Goal: Task Accomplishment & Management: Use online tool/utility

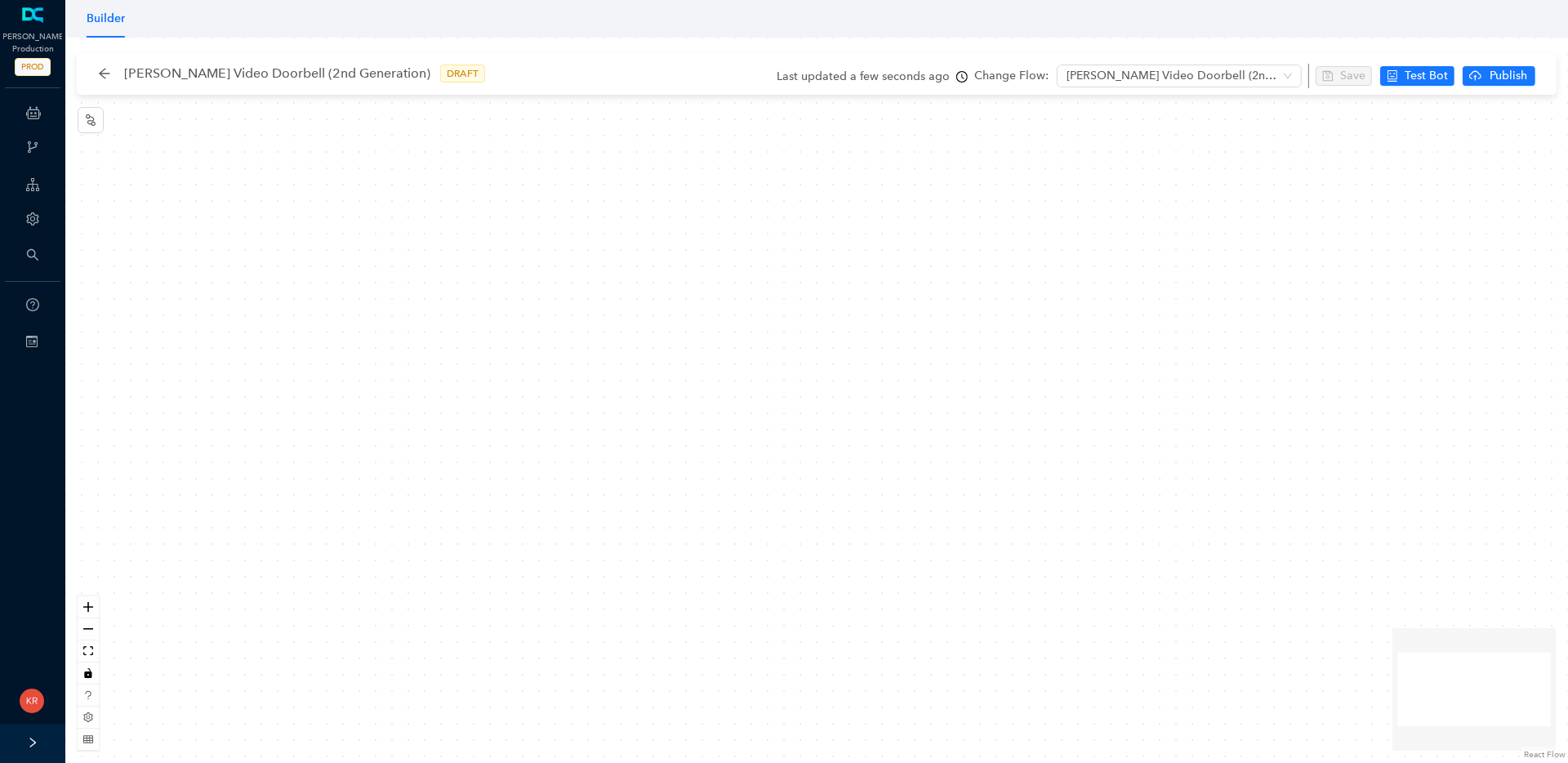
click at [114, 77] on div "[PERSON_NAME] Video Doorbell (2nd Generation) DRAFT" at bounding box center [299, 74] width 403 height 27
click at [98, 72] on icon "arrow-left" at bounding box center [104, 74] width 13 height 13
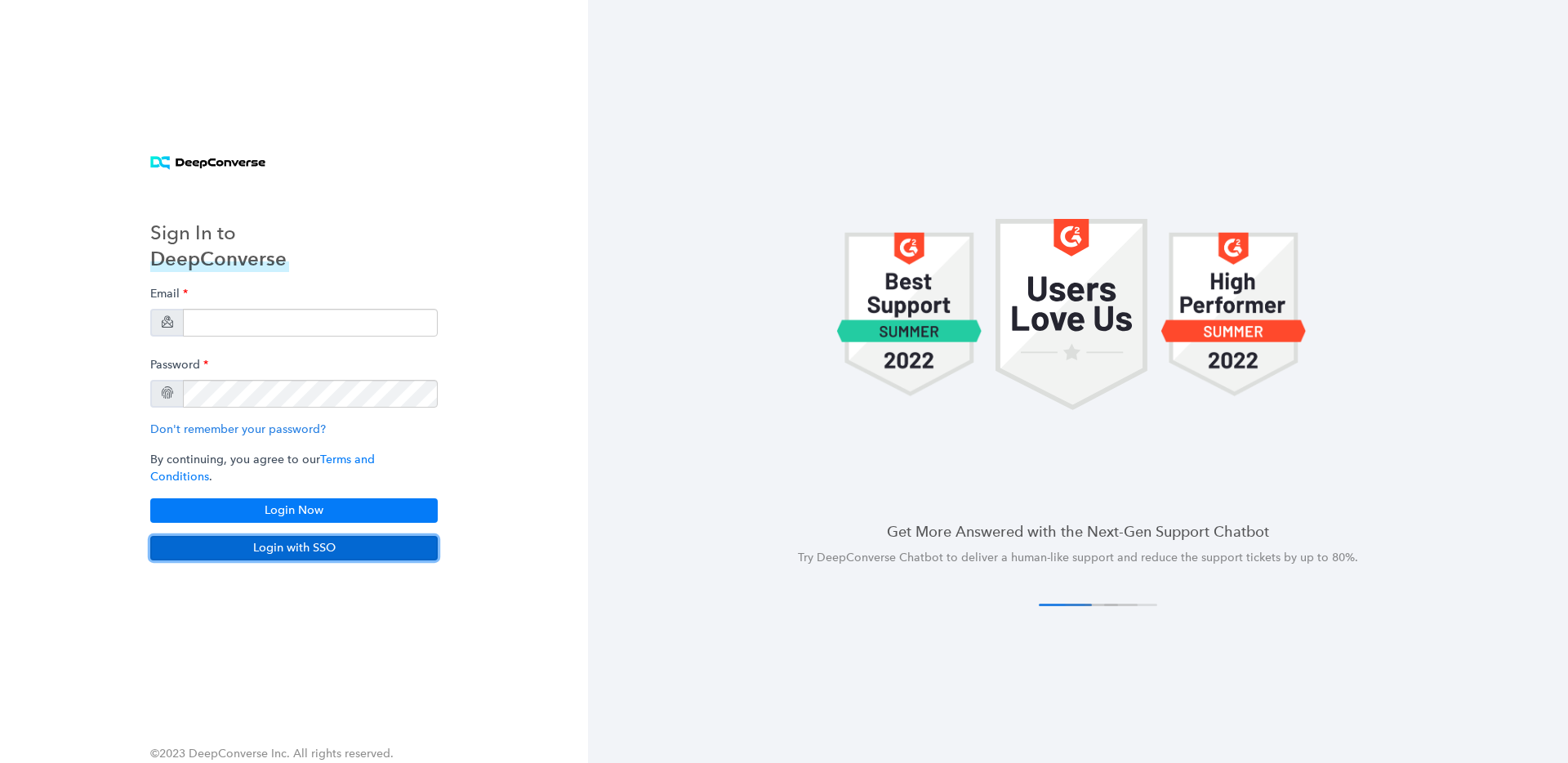
click at [315, 548] on button "Login with SSO" at bounding box center [294, 548] width 288 height 25
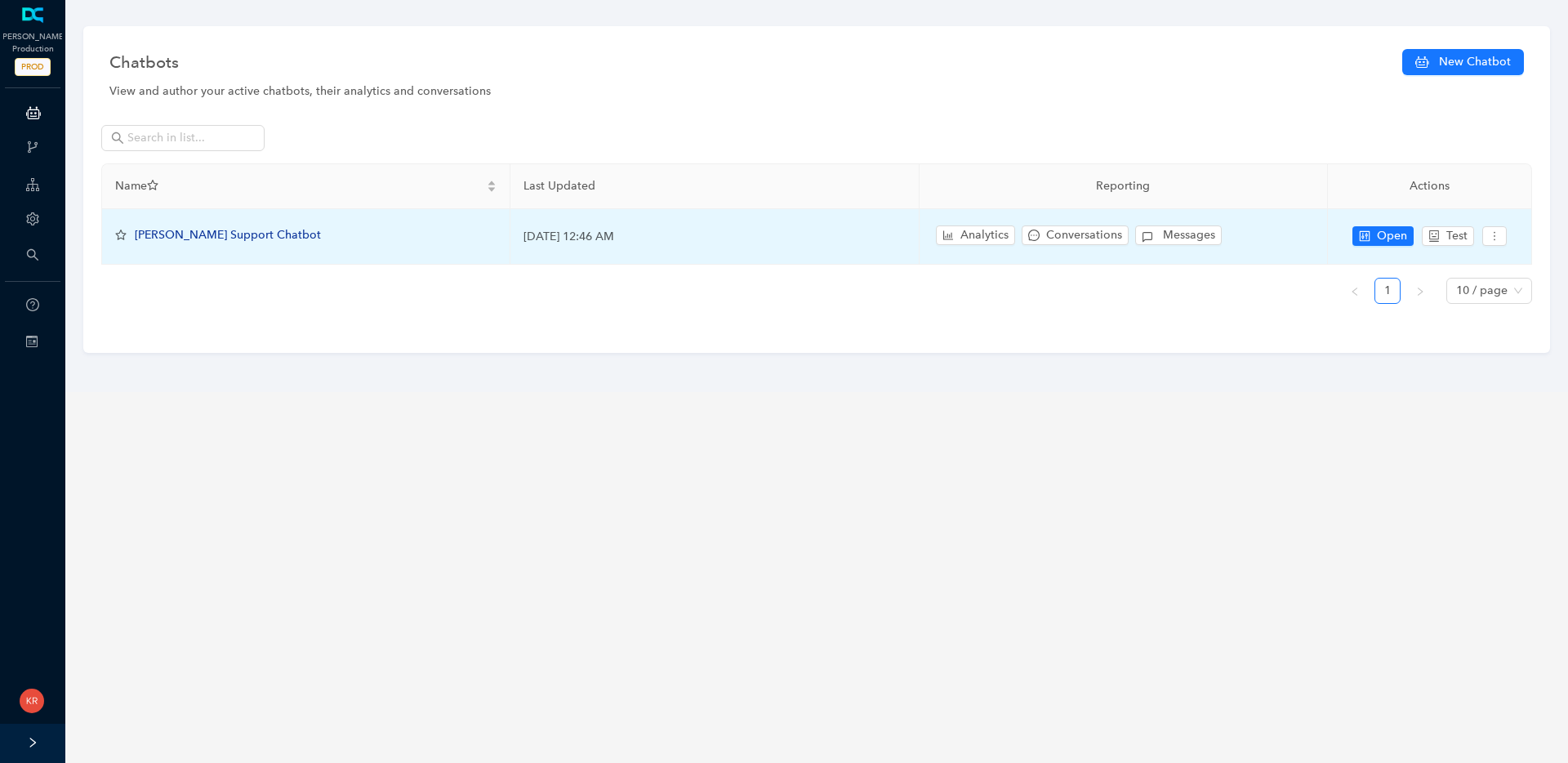
click at [188, 231] on span "Arlo Support Chatbot" at bounding box center [227, 235] width 187 height 14
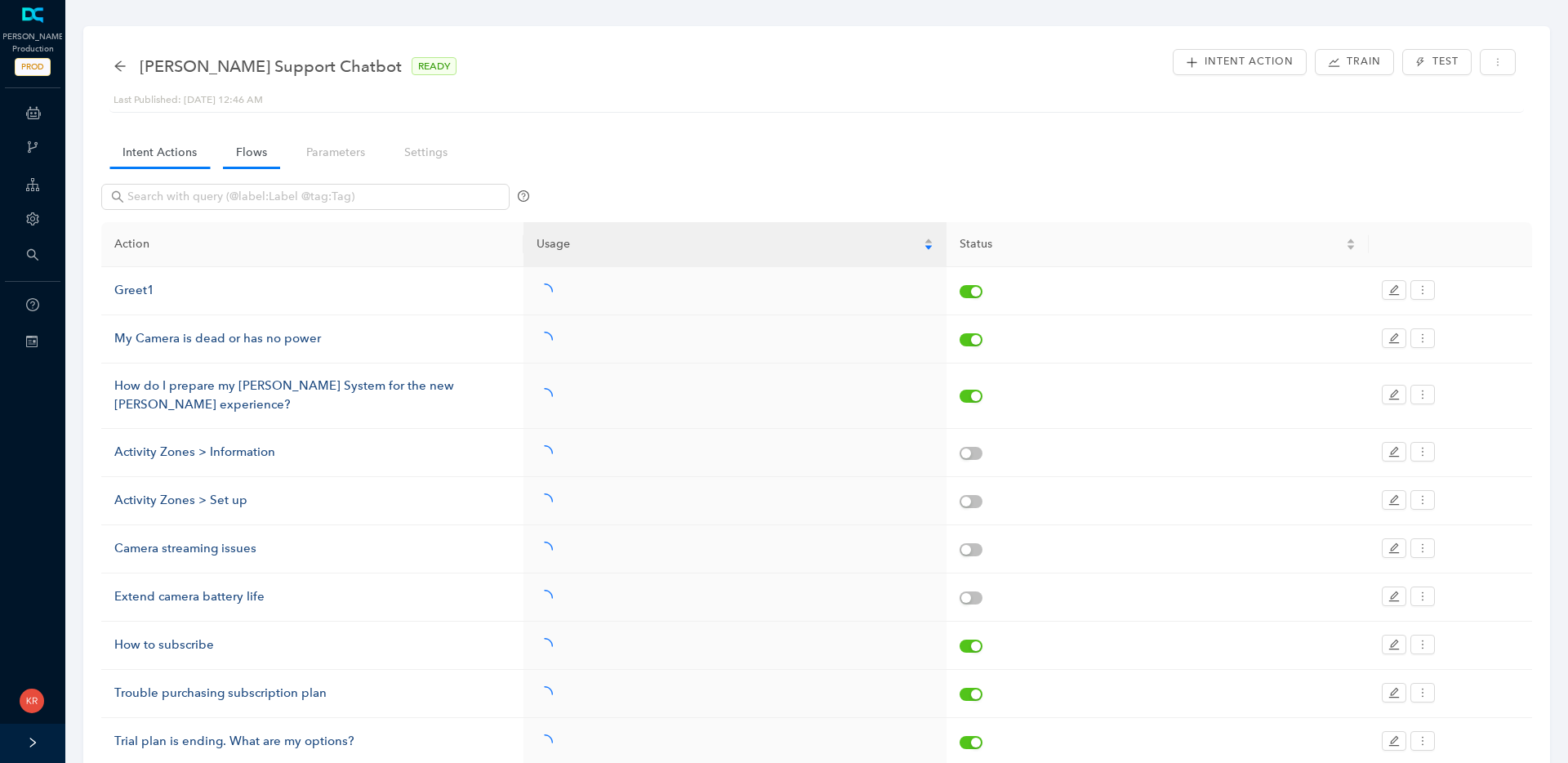
click at [240, 153] on link "Flows" at bounding box center [251, 152] width 57 height 30
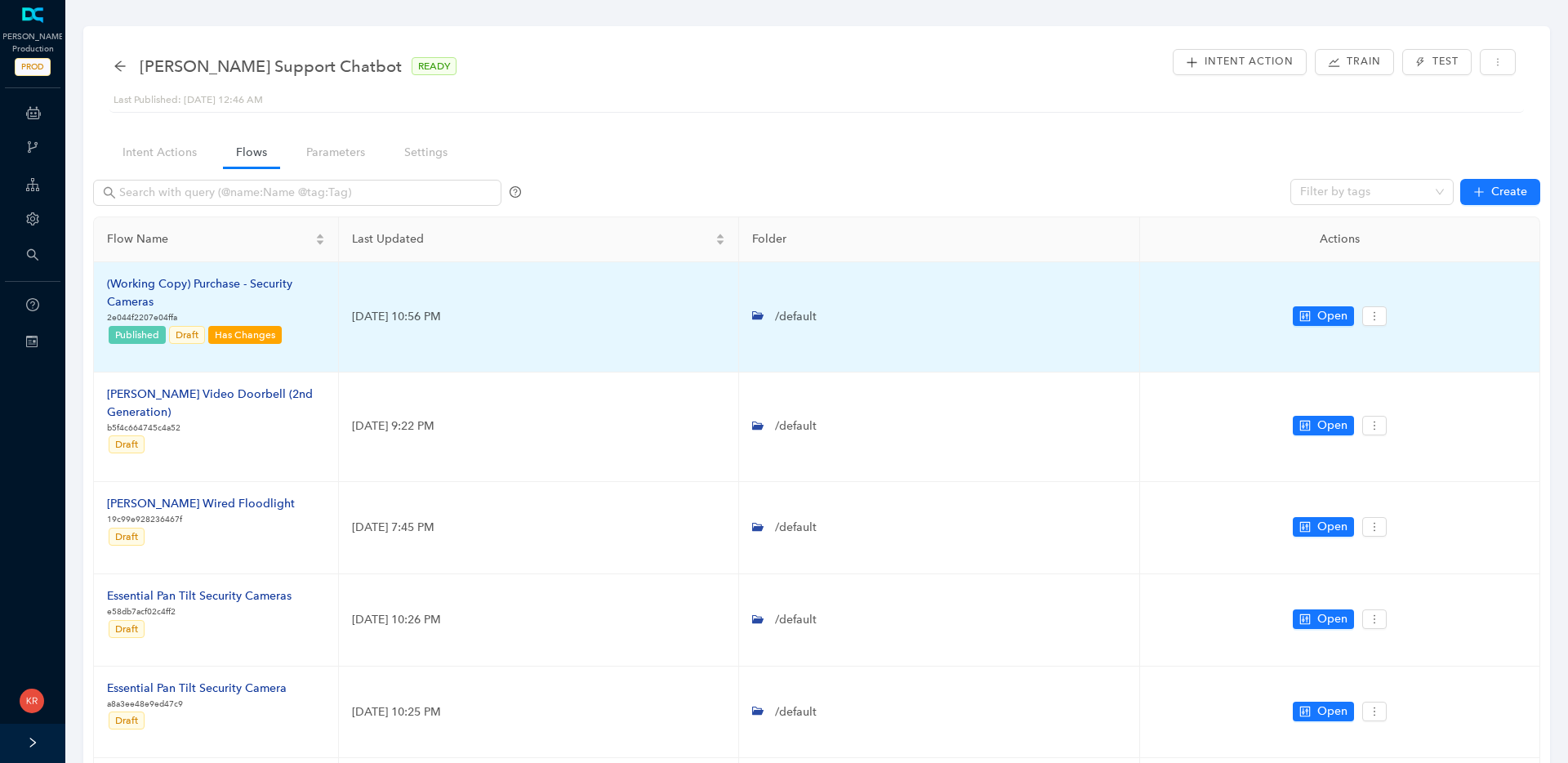
click at [177, 277] on div "(Working Copy) Purchase - Security Cameras" at bounding box center [216, 293] width 218 height 36
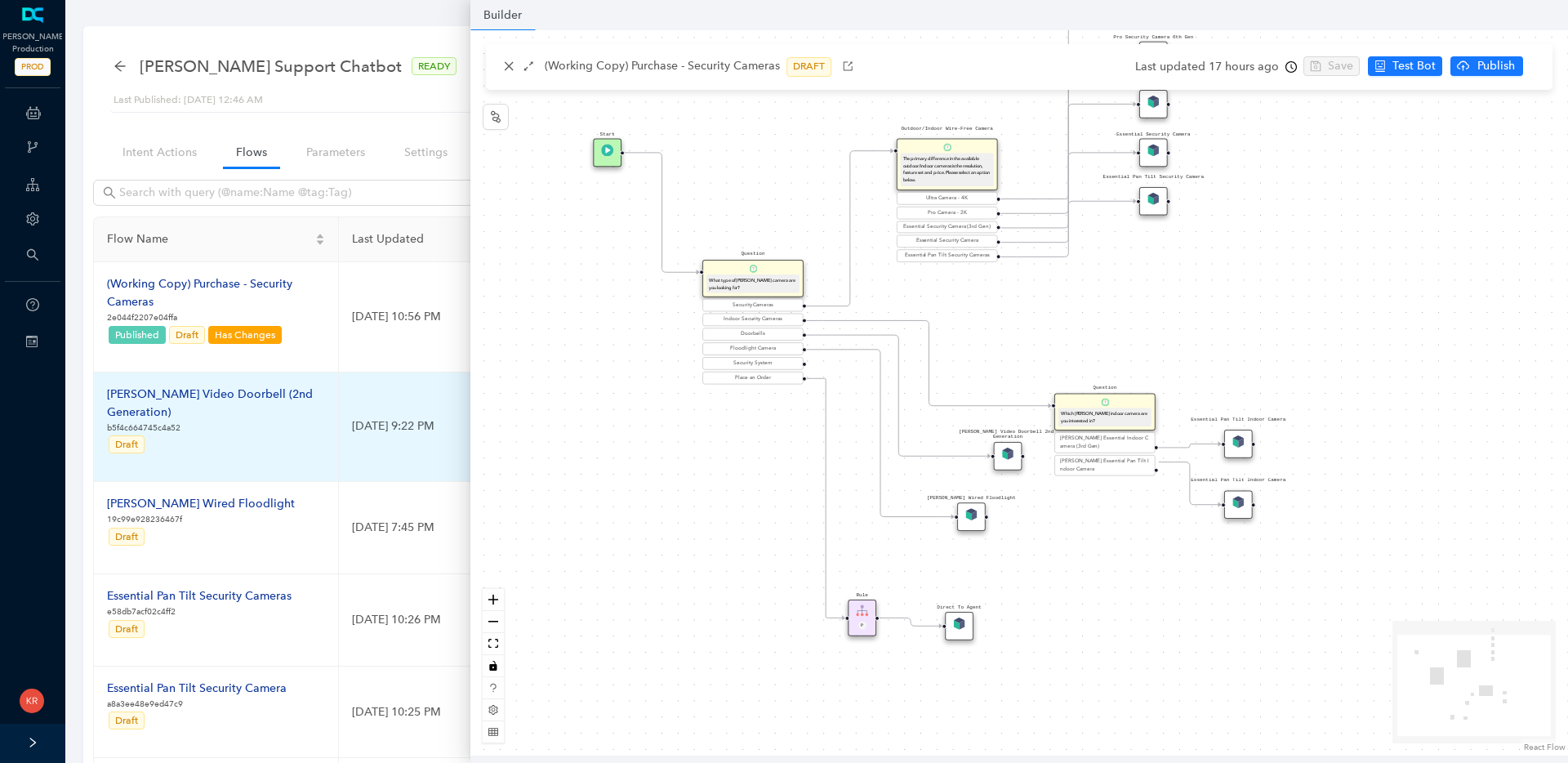
drag, startPoint x: 541, startPoint y: 464, endPoint x: 475, endPoint y: 399, distance: 92.6
click at [444, 384] on body "Arlo Production PROD ChatBots & Ticket Automations Webhooks Guide Account Searc…" at bounding box center [784, 382] width 1568 height 763
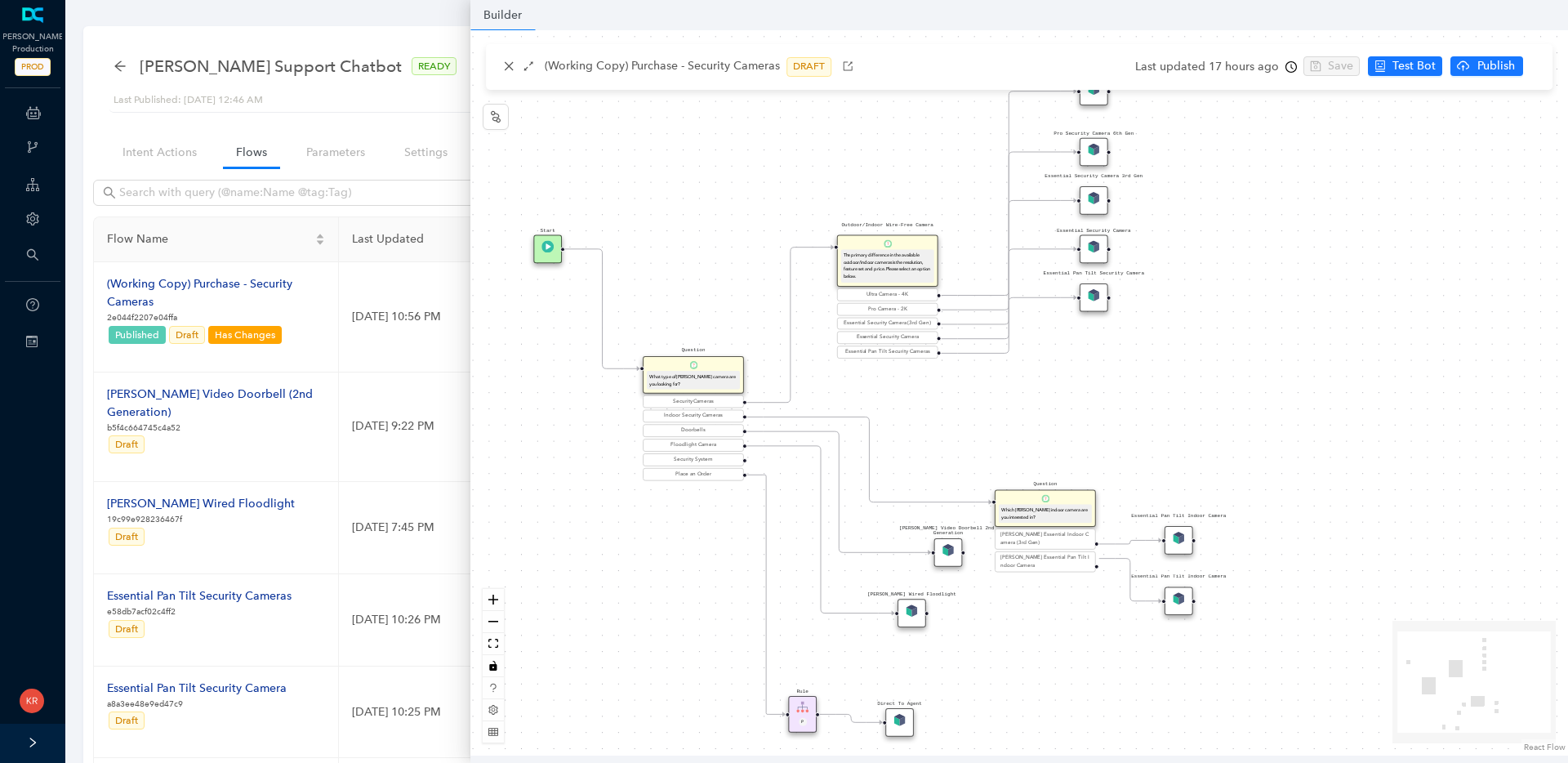
drag, startPoint x: 1237, startPoint y: 260, endPoint x: 1177, endPoint y: 356, distance: 113.2
click at [1177, 356] on div "Rule P Start Question What type of Arlo camera are you looking for? Security Ca…" at bounding box center [1018, 392] width 1097 height 725
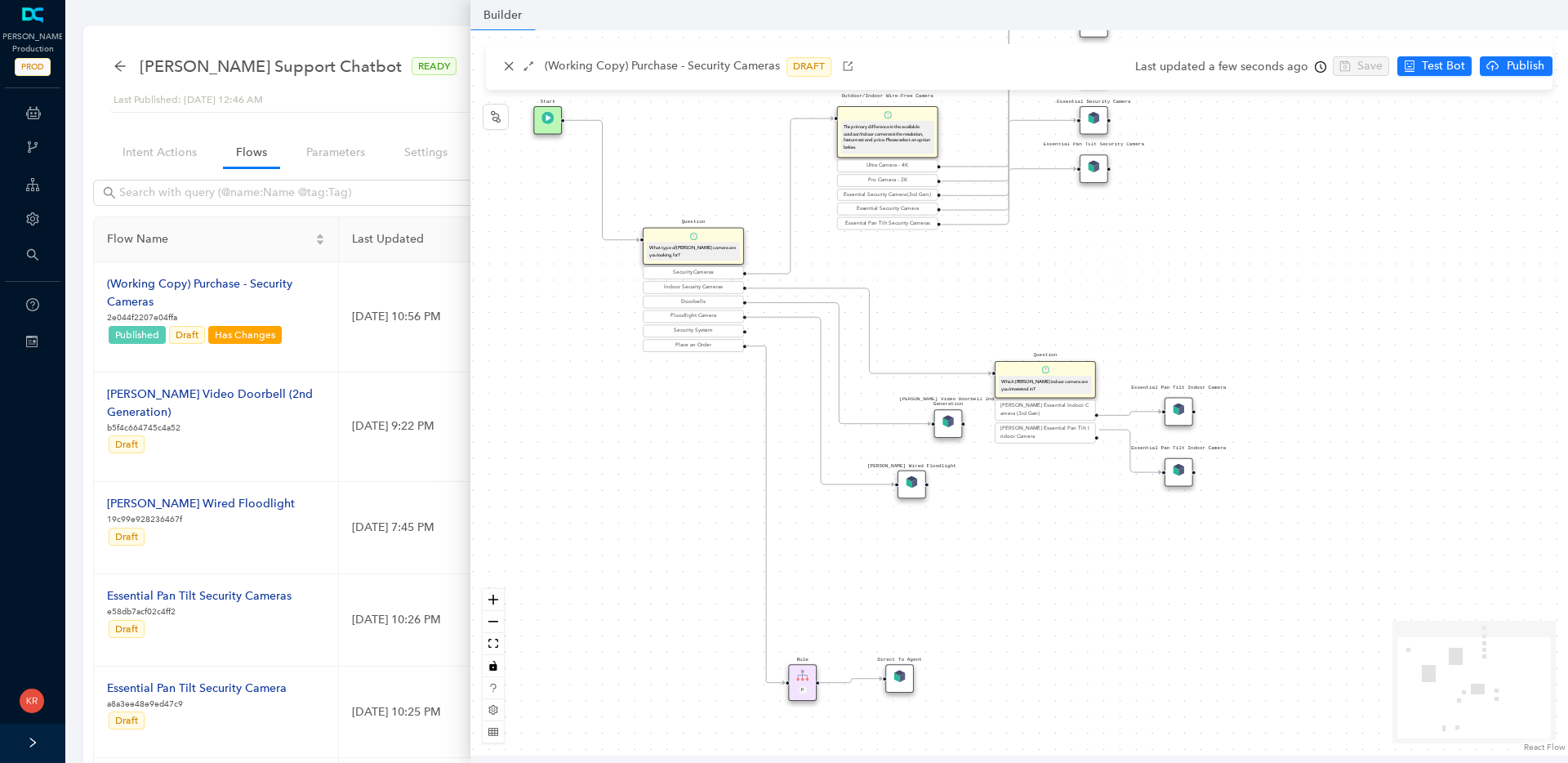
drag, startPoint x: 902, startPoint y: 591, endPoint x: 906, endPoint y: 673, distance: 82.1
click at [906, 673] on div "Direct To Agent" at bounding box center [899, 678] width 28 height 28
click at [514, 66] on button "button" at bounding box center [509, 67] width 20 height 20
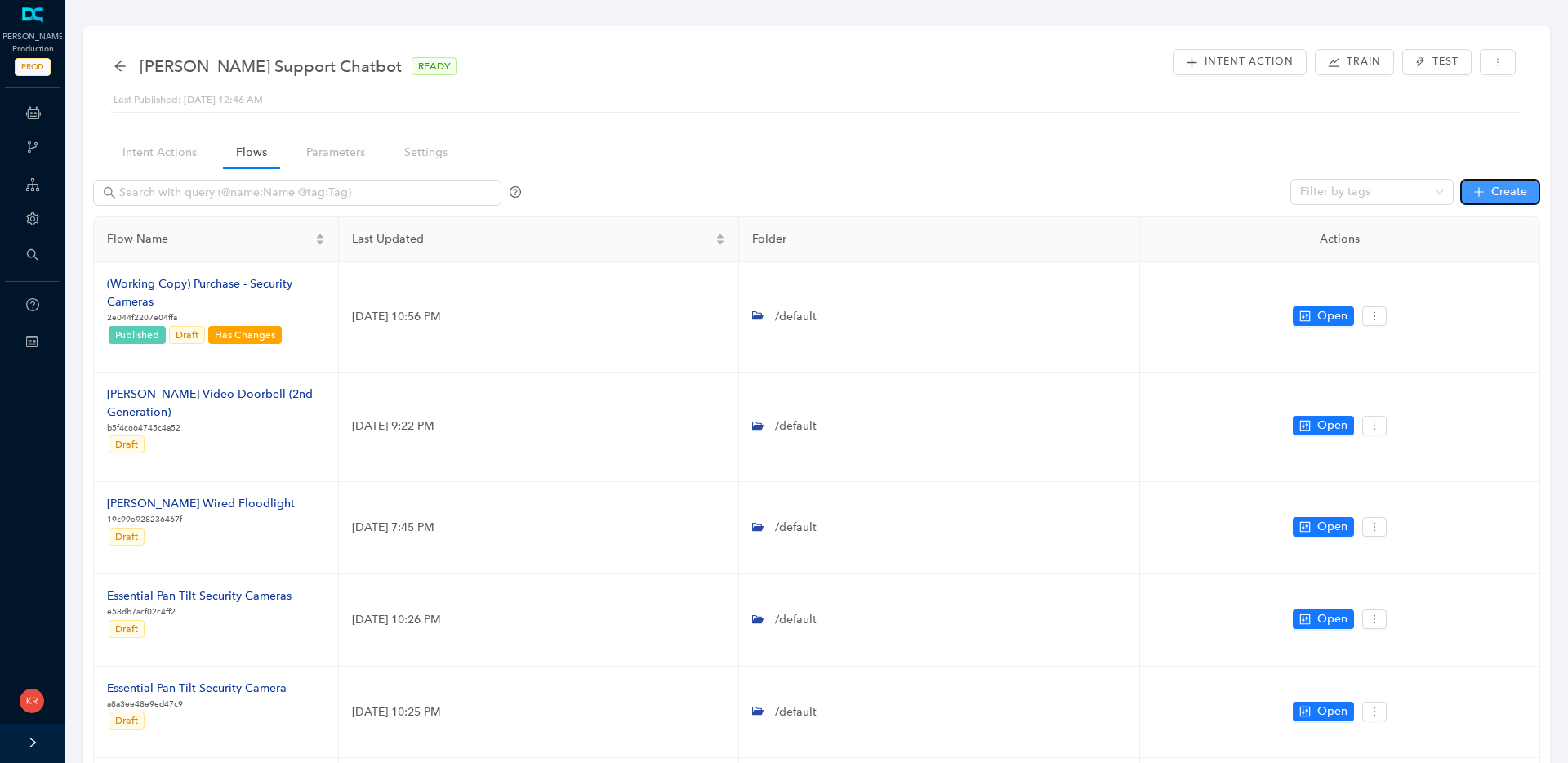
click at [1496, 194] on span "Create" at bounding box center [1508, 192] width 36 height 18
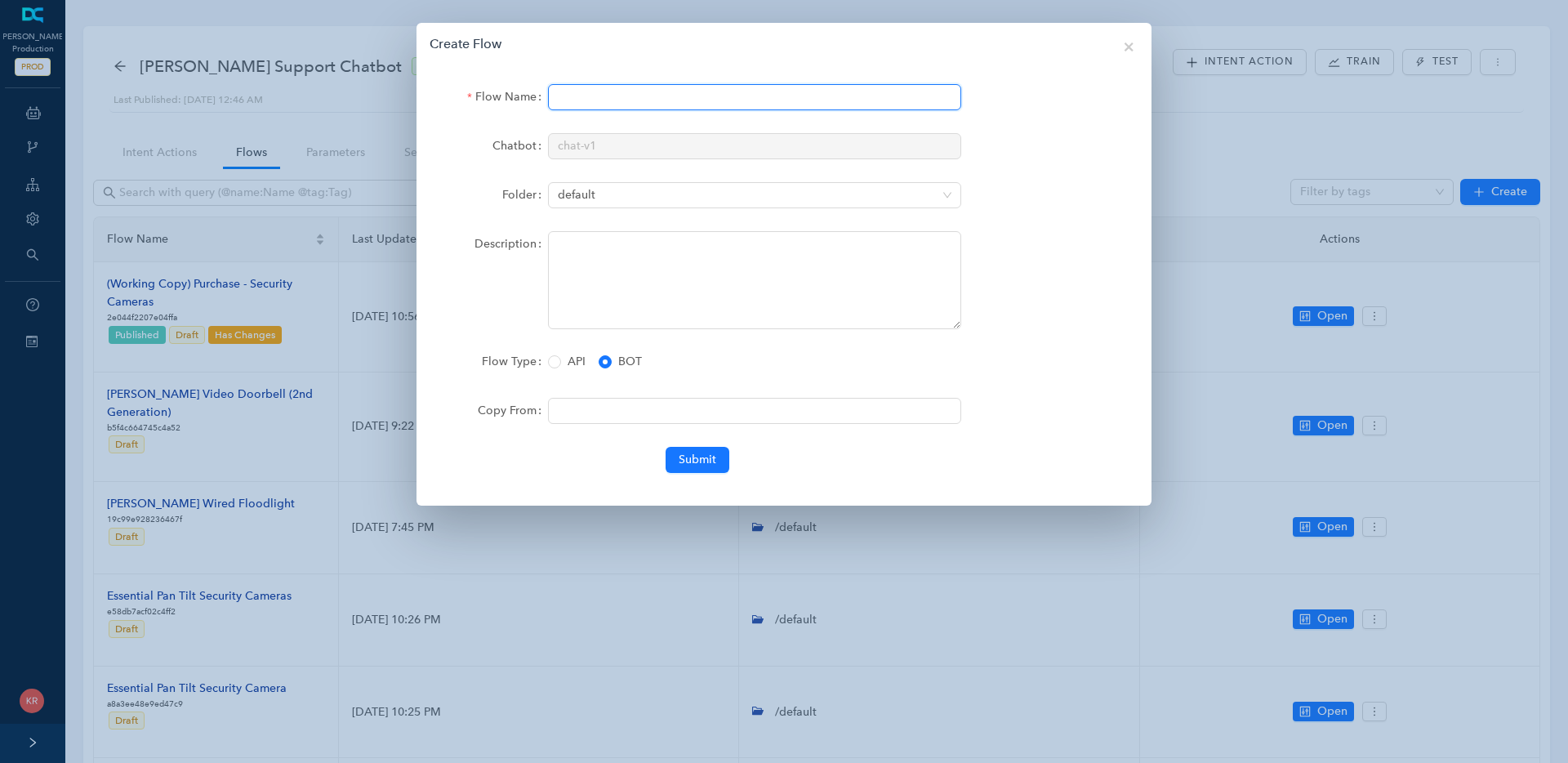
click at [578, 95] on input "Flow Name" at bounding box center [755, 97] width 413 height 27
type input "S"
type input "Arlo Security System"
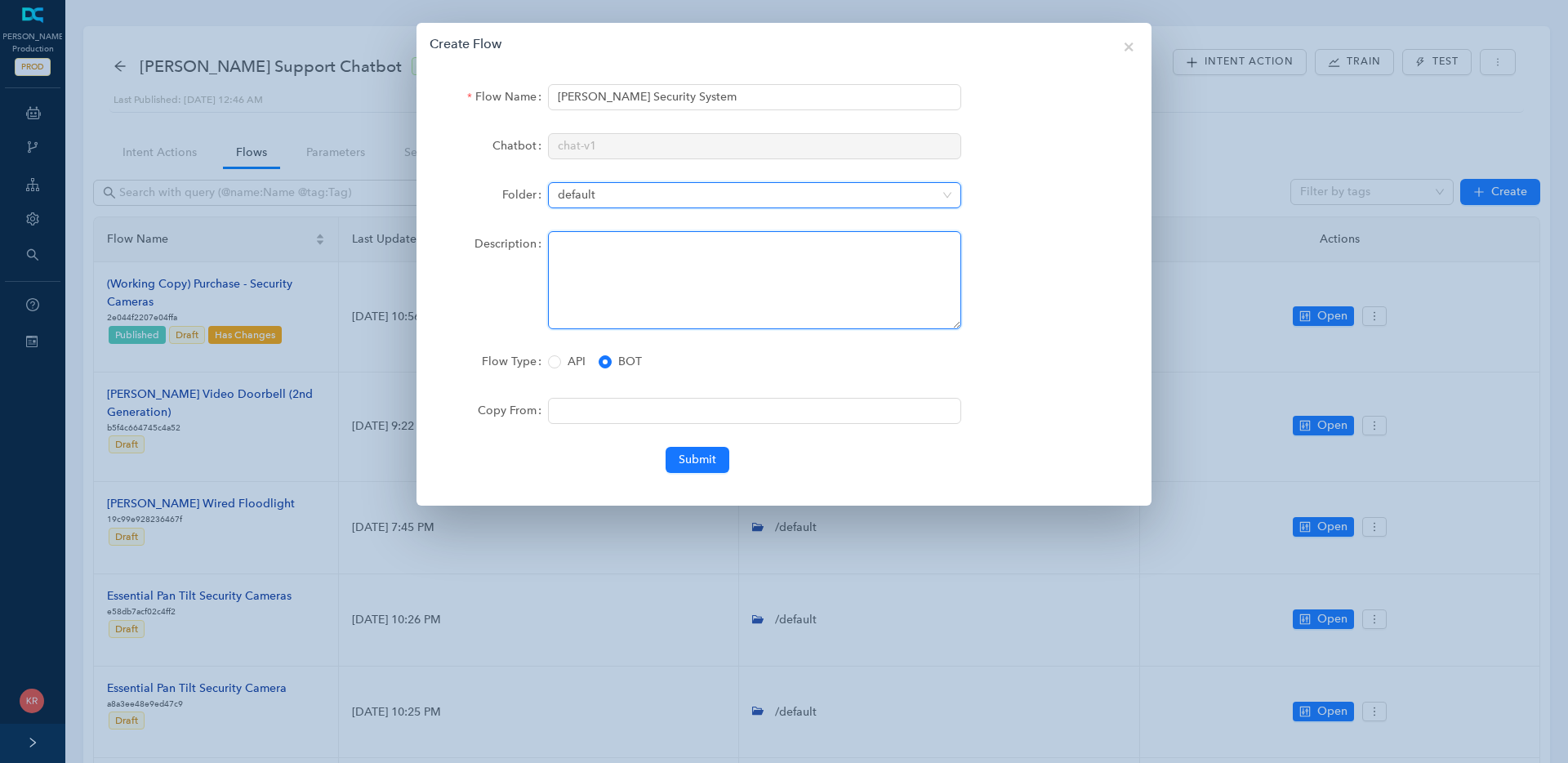
click at [630, 284] on textarea "Description" at bounding box center [755, 280] width 413 height 98
type textarea "This is the presales chat flow for the Arlo Security System."
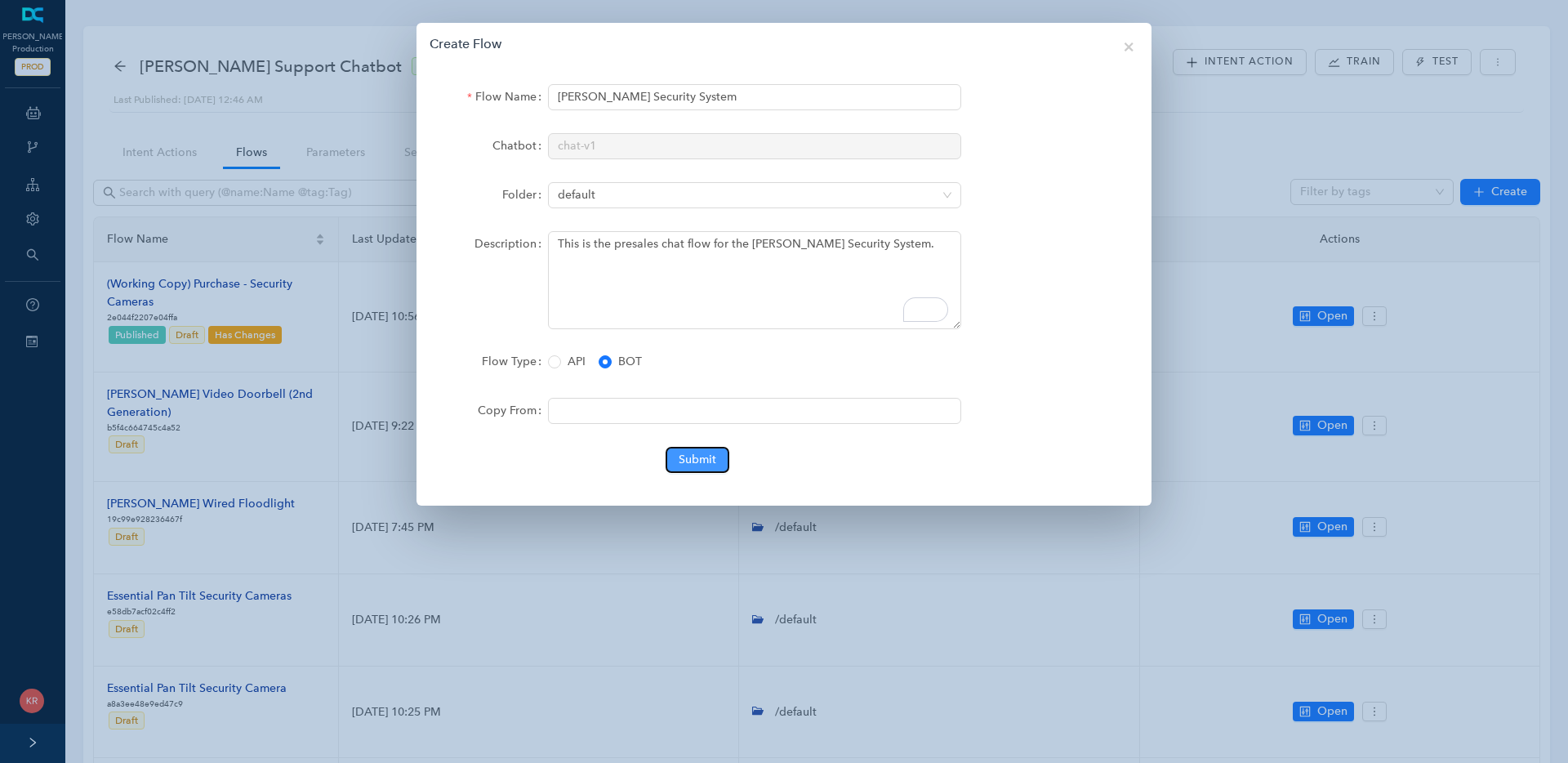
click at [692, 461] on span "Submit" at bounding box center [697, 460] width 37 height 18
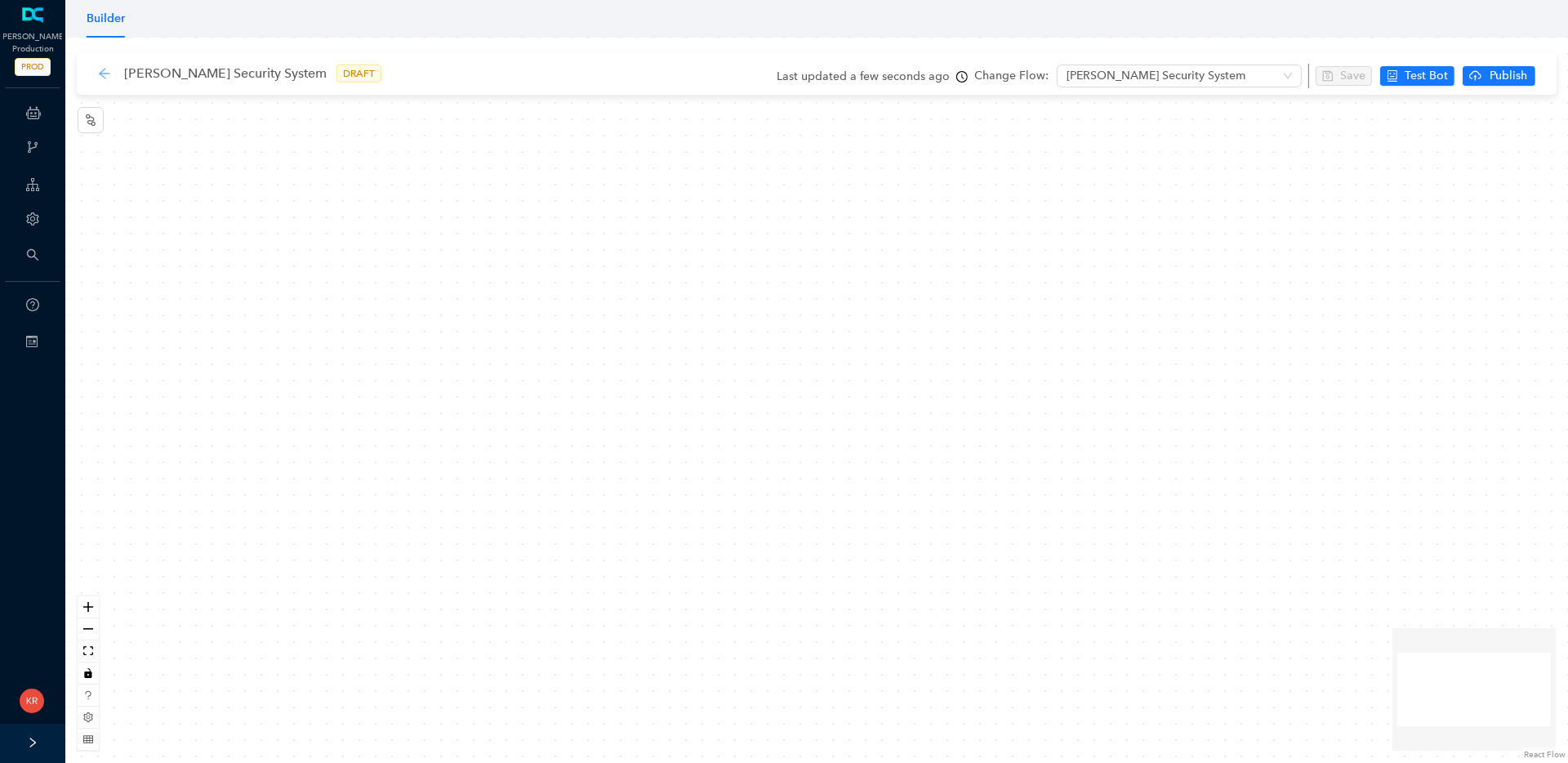
click at [103, 75] on icon "arrow-left" at bounding box center [104, 74] width 13 height 13
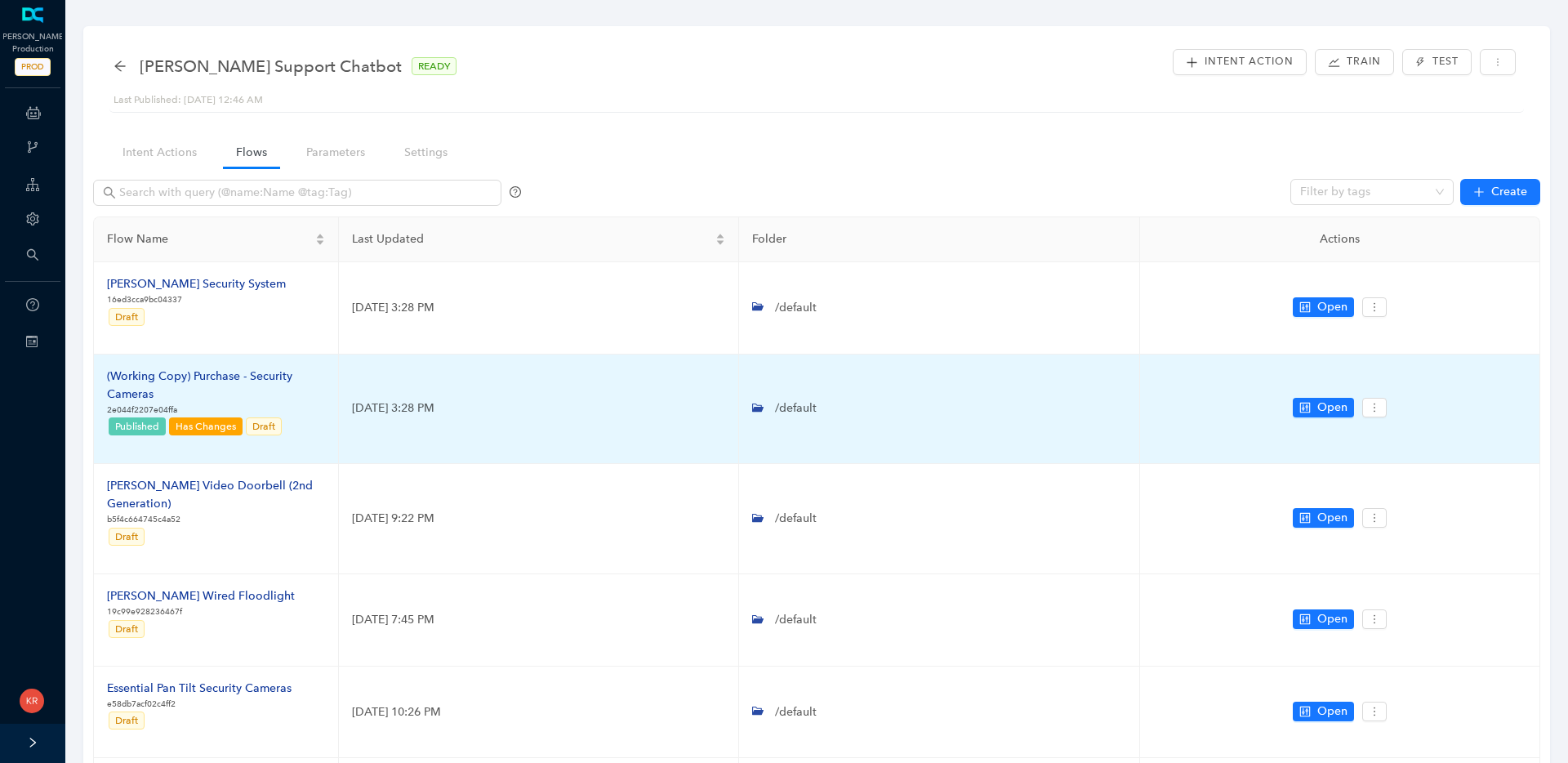
click at [229, 377] on div "(Working Copy) Purchase - Security Cameras" at bounding box center [216, 385] width 218 height 36
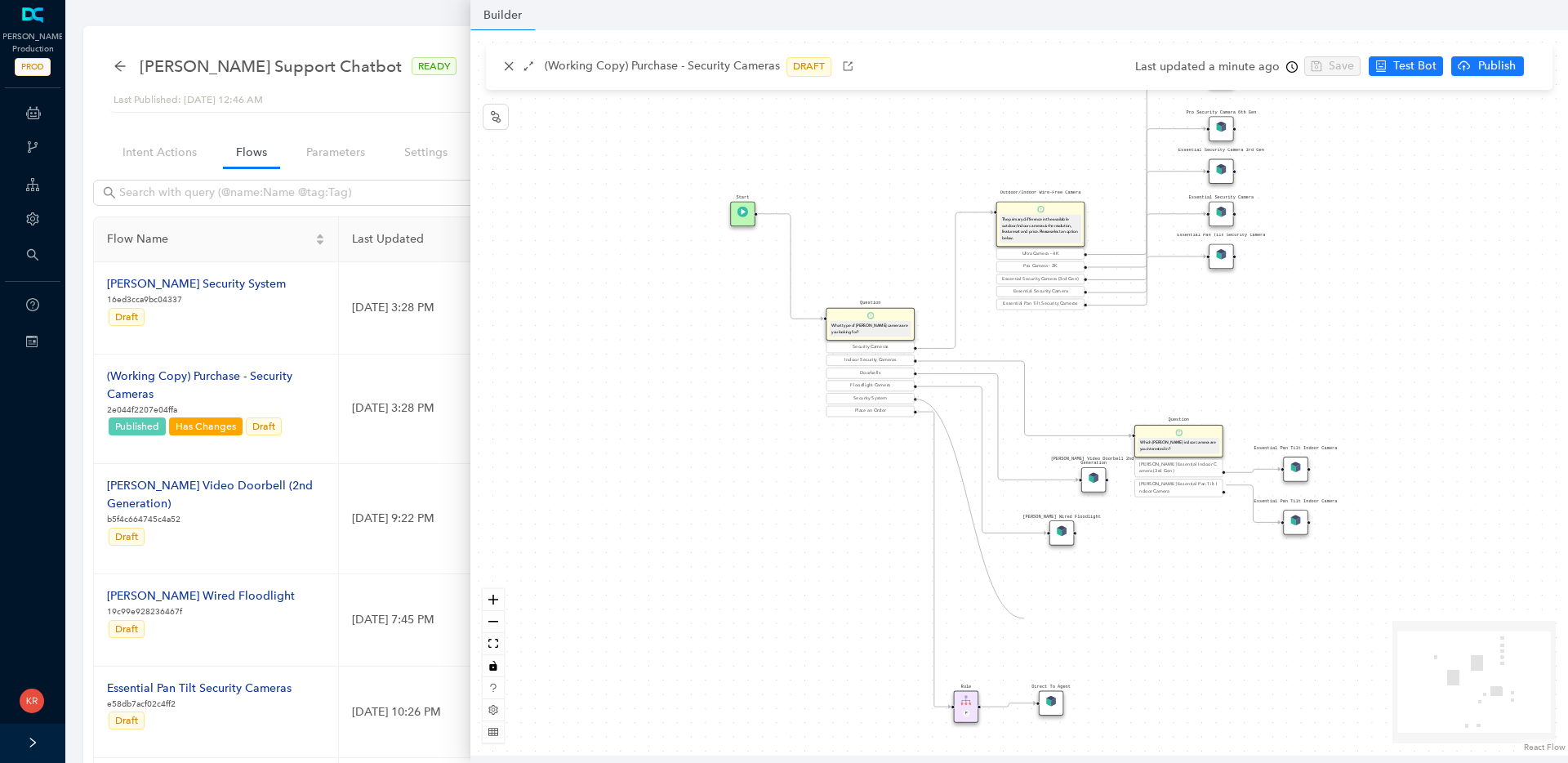
drag, startPoint x: 915, startPoint y: 398, endPoint x: 1024, endPoint y: 618, distance: 245.5
click at [1024, 618] on div "Rule P Start Question What type of Arlo camera are you looking for? Security Ca…" at bounding box center [1018, 392] width 1097 height 725
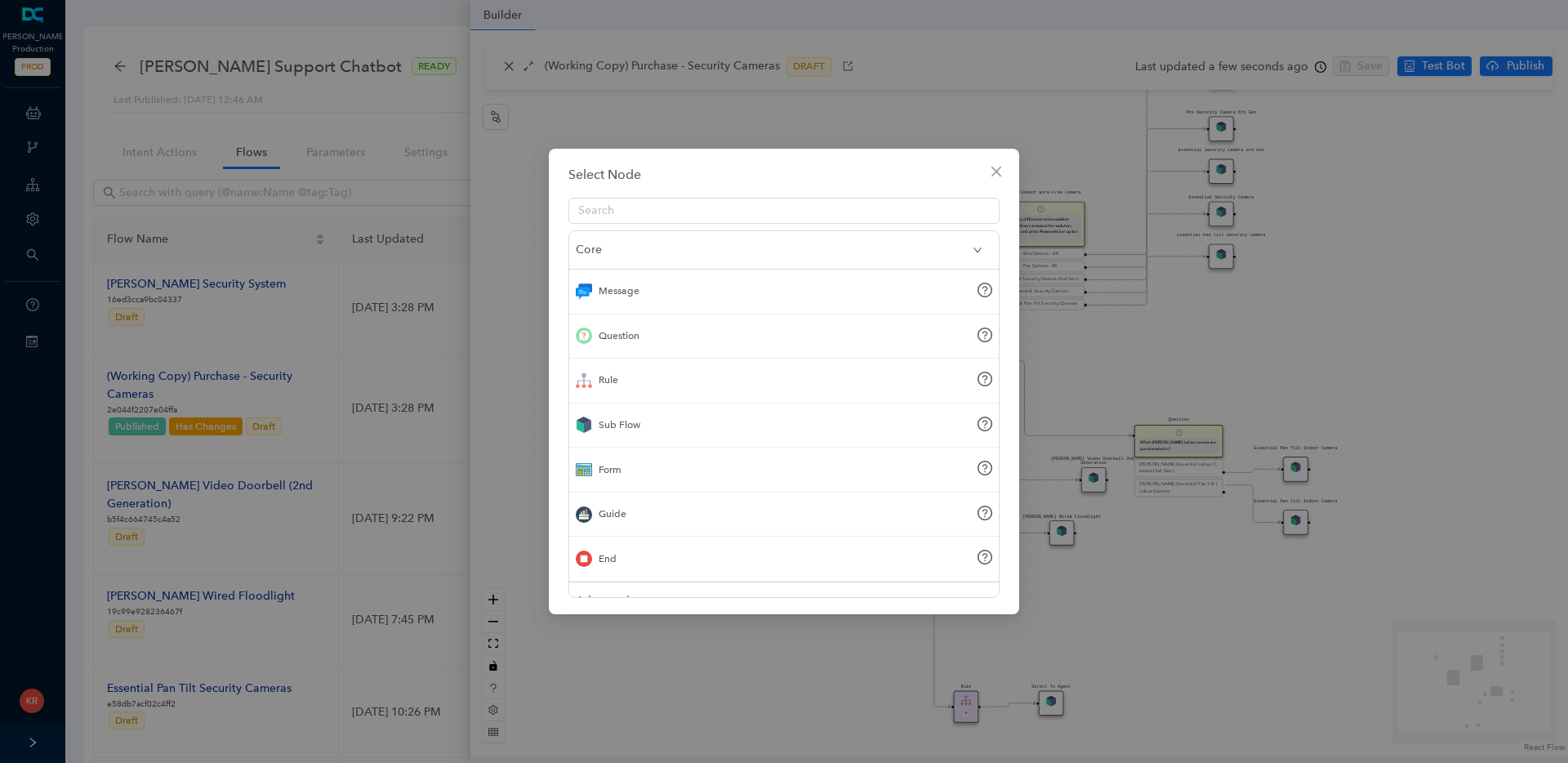
click at [643, 436] on div "Sub Flow" at bounding box center [784, 425] width 430 height 45
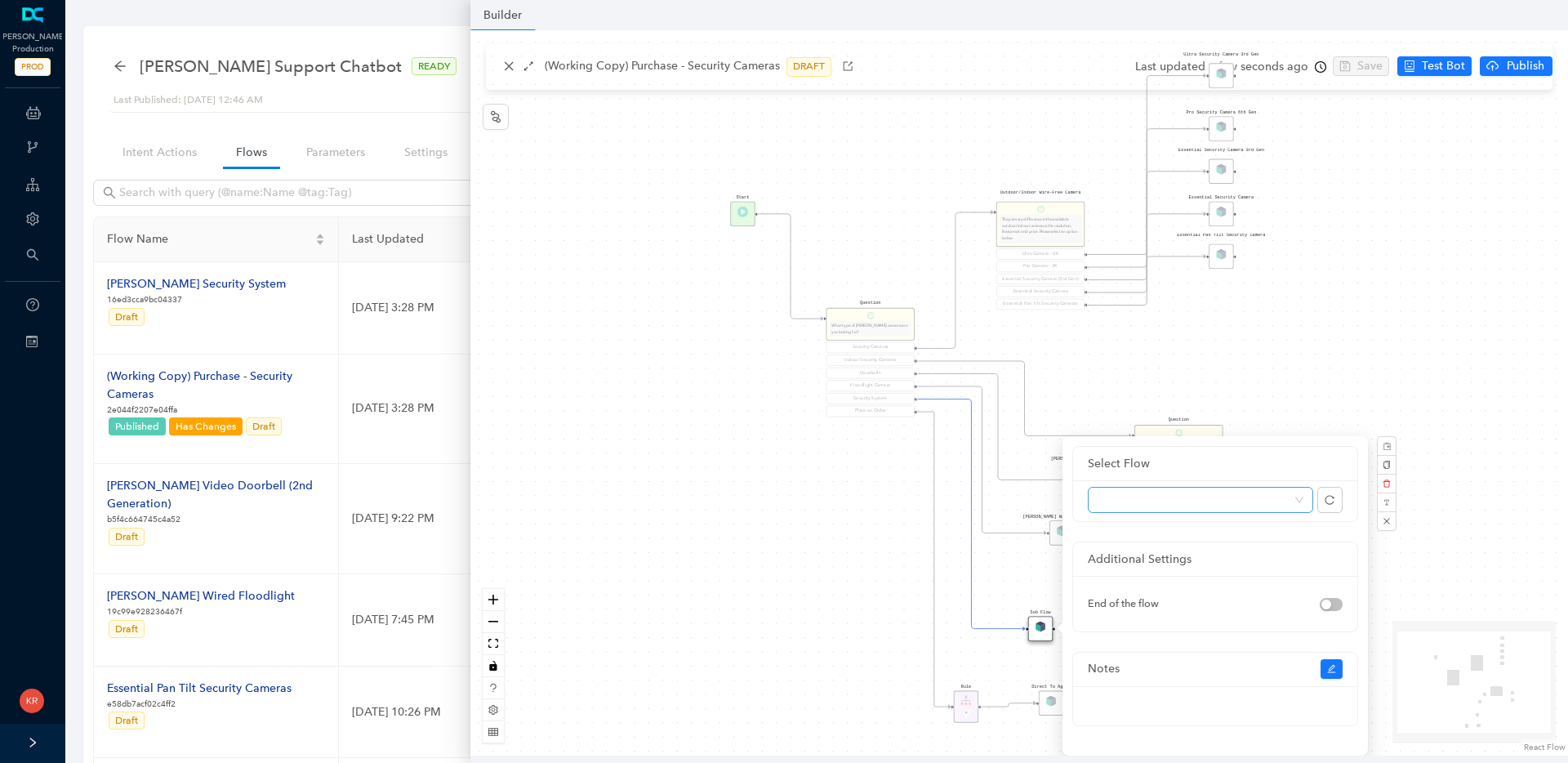
click at [1206, 511] on span at bounding box center [1200, 500] width 206 height 25
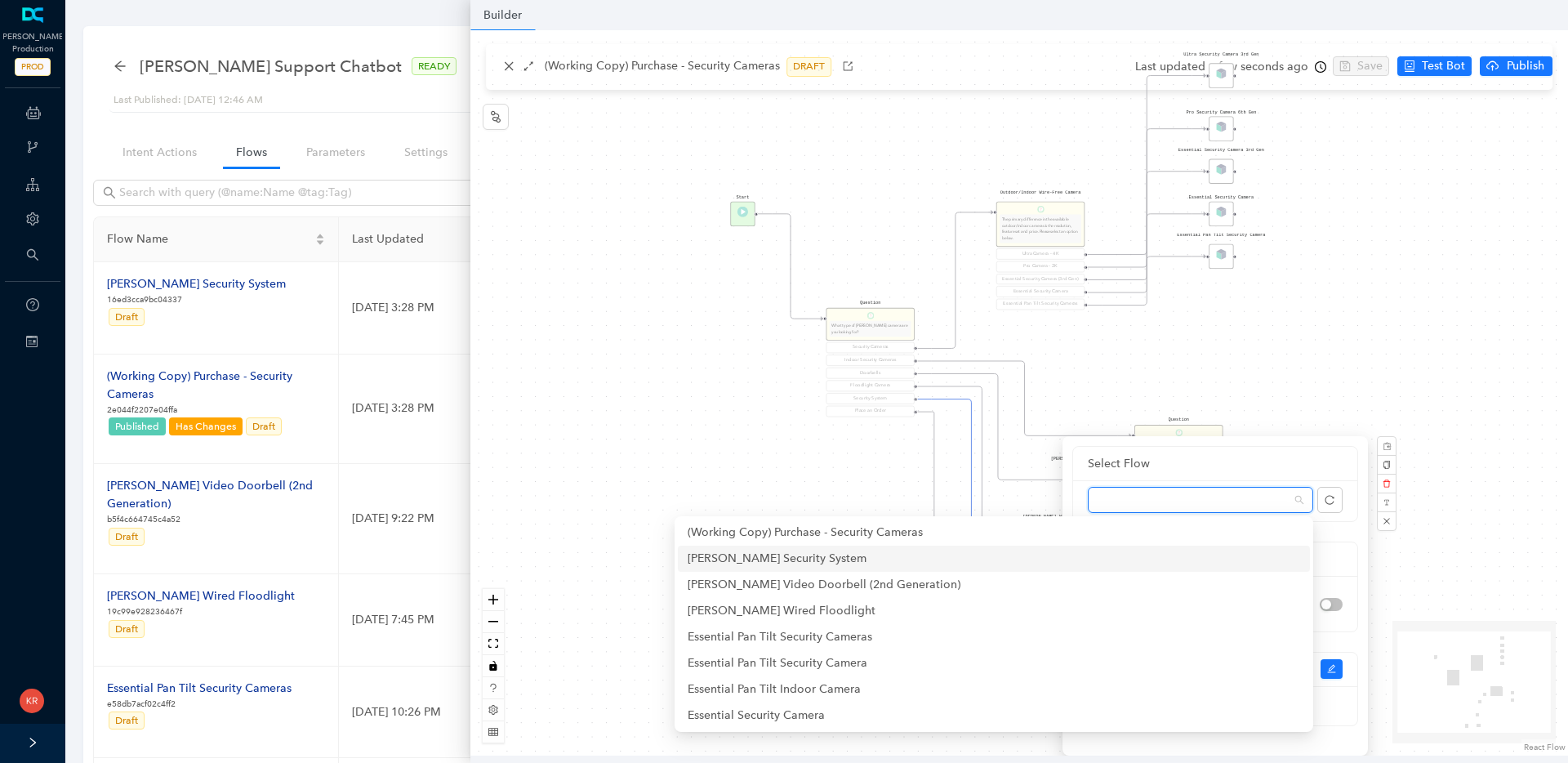
click at [966, 558] on div "Arlo Security System" at bounding box center [993, 559] width 613 height 18
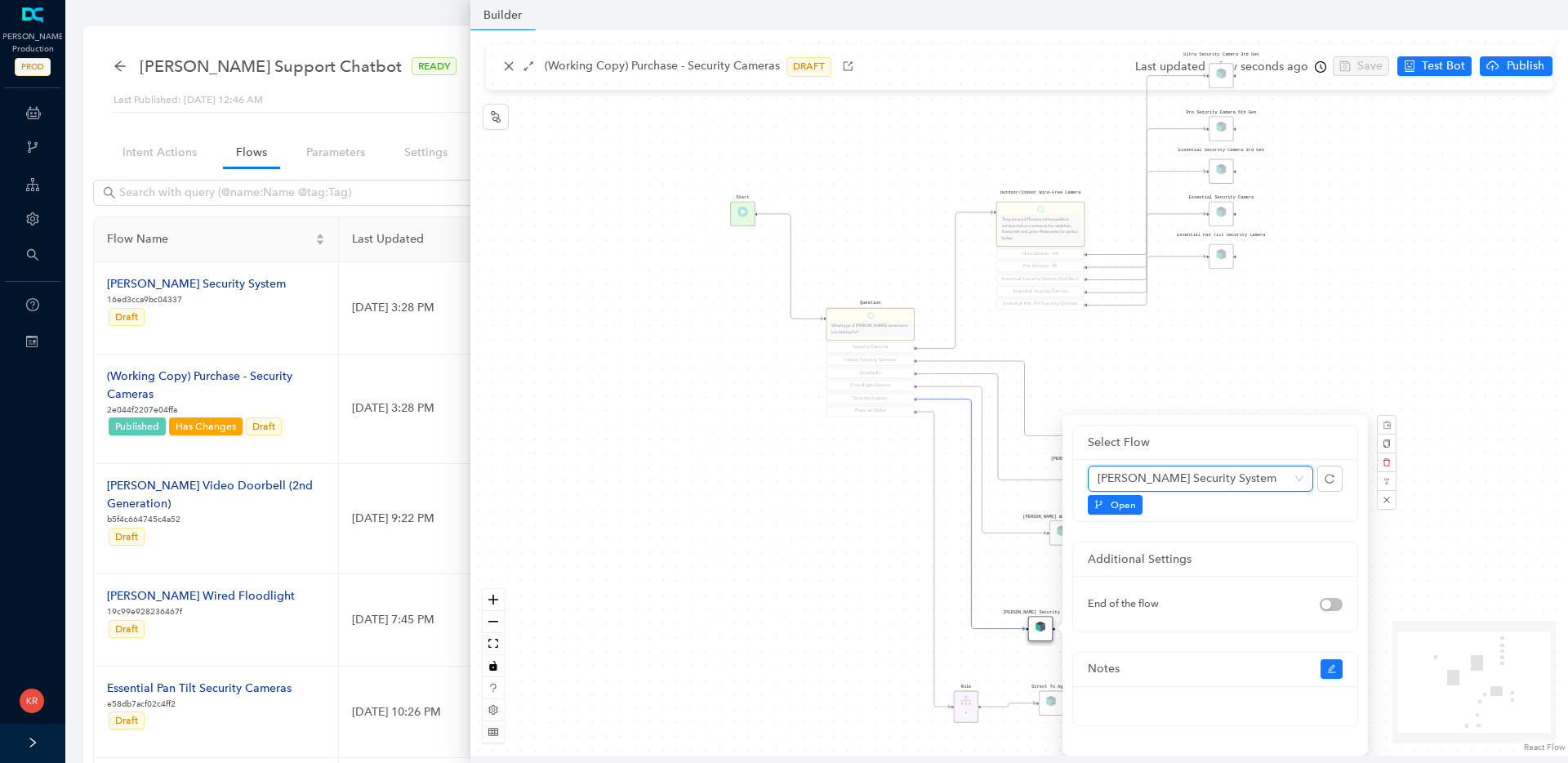
click at [1395, 360] on div "Rule P Start Question What type of Arlo camera are you looking for? Security Ca…" at bounding box center [1018, 392] width 1097 height 725
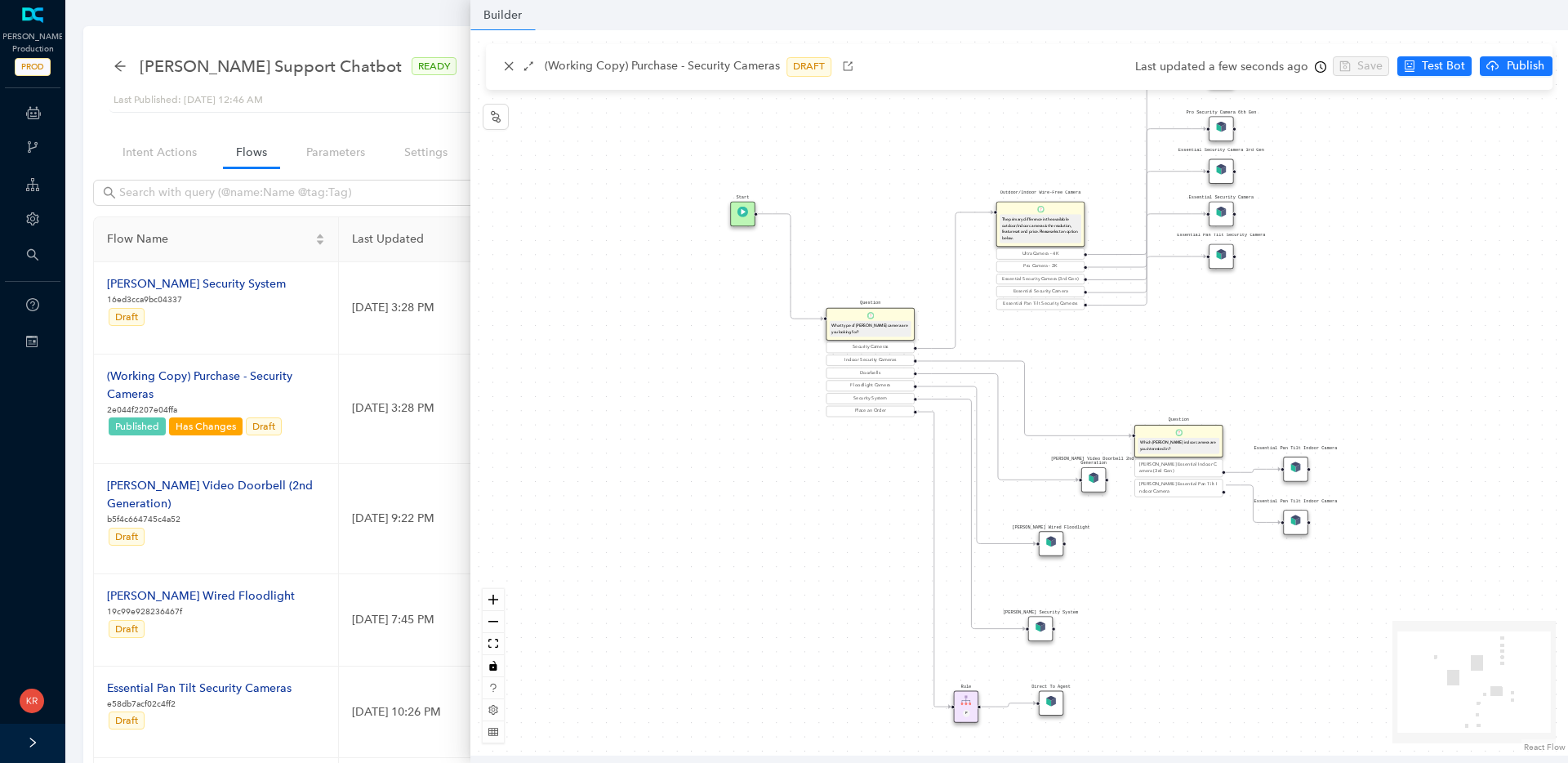
drag, startPoint x: 1064, startPoint y: 535, endPoint x: 1050, endPoint y: 544, distance: 16.6
click at [1050, 544] on img at bounding box center [1051, 541] width 11 height 11
